Goal: Use online tool/utility: Utilize a website feature to perform a specific function

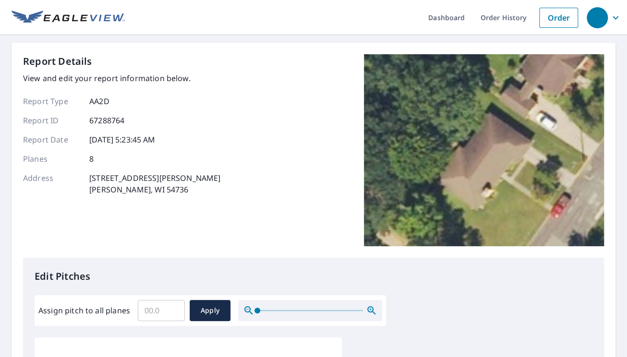
click at [168, 311] on input "Assign pitch to all planes" at bounding box center [161, 310] width 47 height 27
type input "5"
click at [201, 308] on span "Apply" at bounding box center [209, 311] width 25 height 12
type input "5"
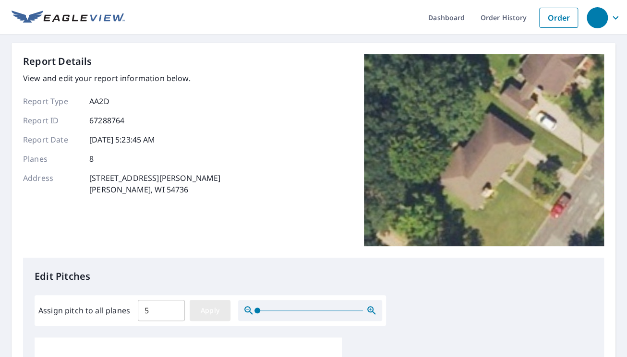
type input "5"
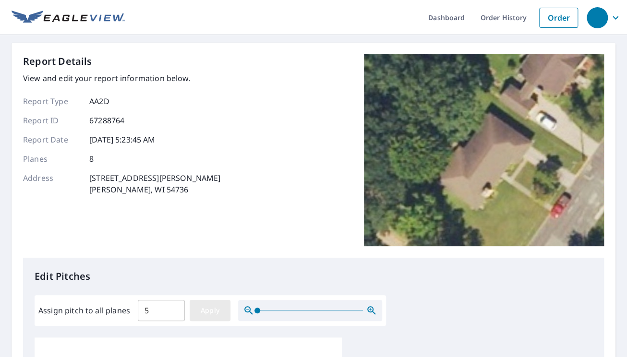
type input "5"
click at [213, 316] on button "Apply" at bounding box center [210, 310] width 41 height 21
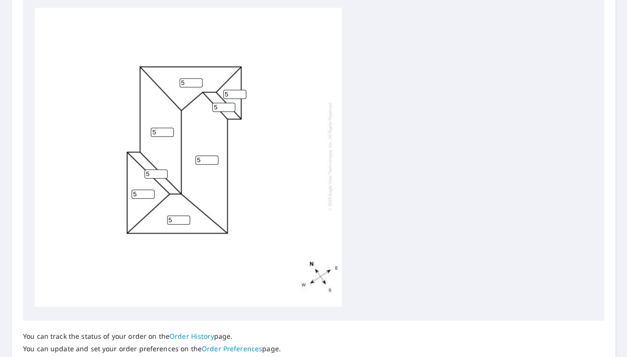
scroll to position [402, 0]
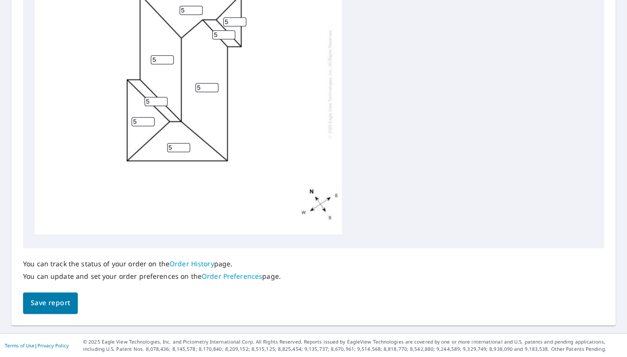
click at [61, 307] on span "Save report" at bounding box center [50, 303] width 39 height 12
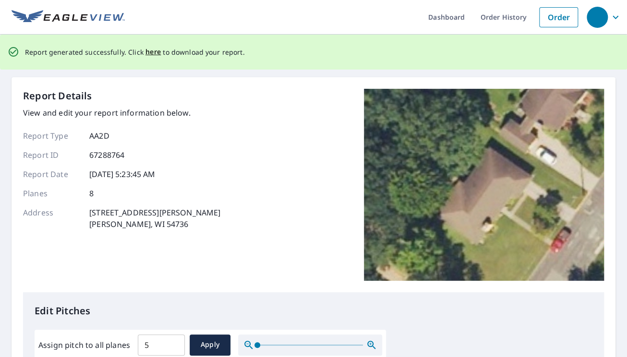
scroll to position [0, 0]
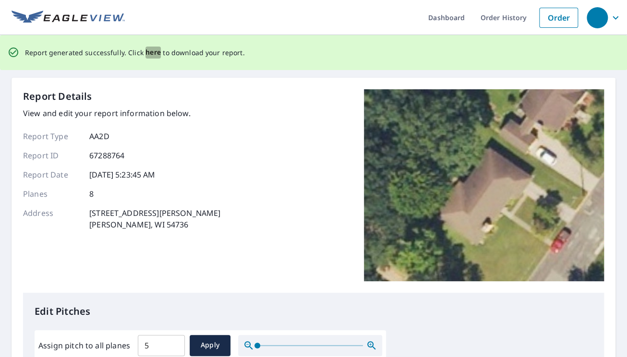
click at [152, 50] on span "here" at bounding box center [153, 53] width 16 height 12
